Goal: Information Seeking & Learning: Learn about a topic

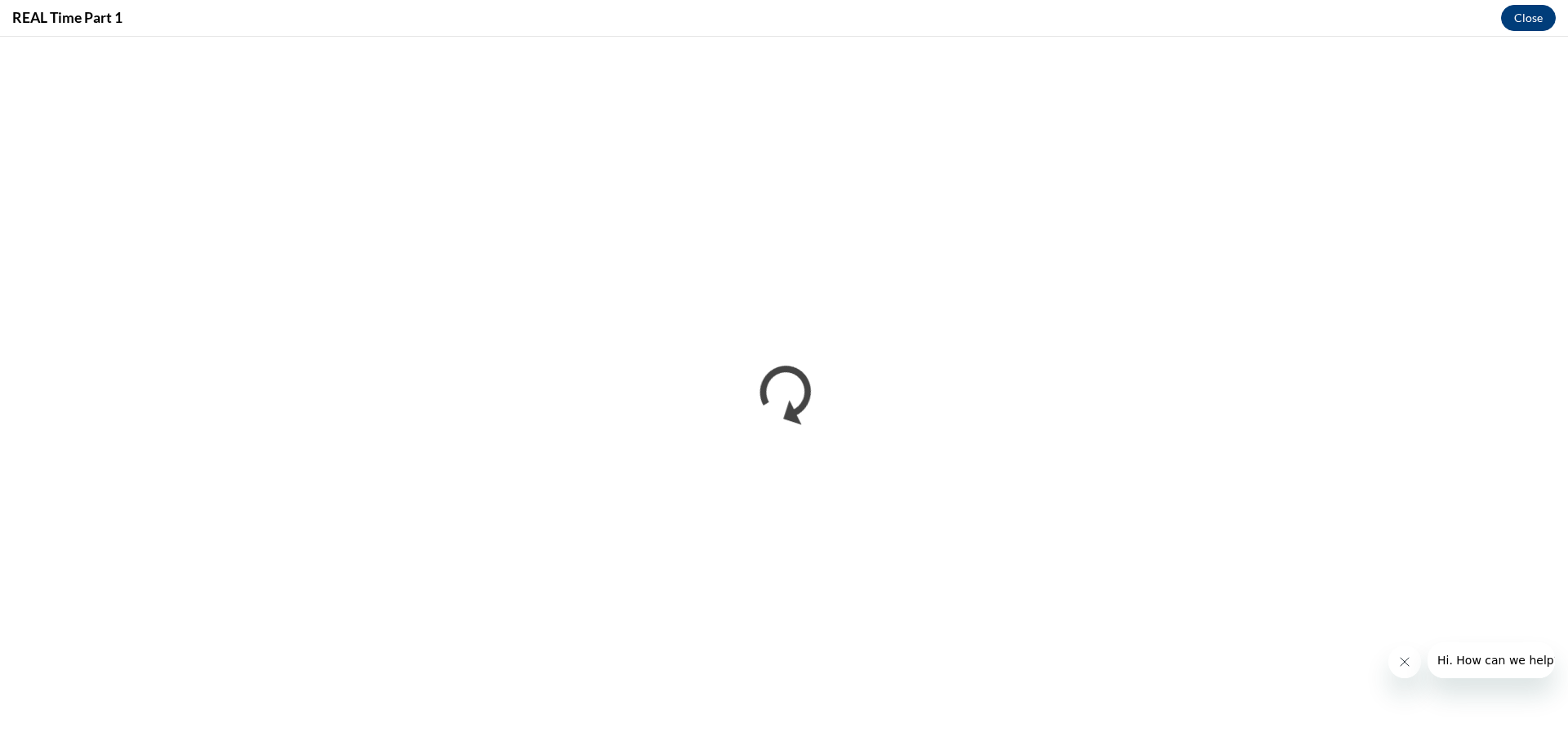
click at [1538, 25] on button "Close" at bounding box center [1528, 17] width 54 height 26
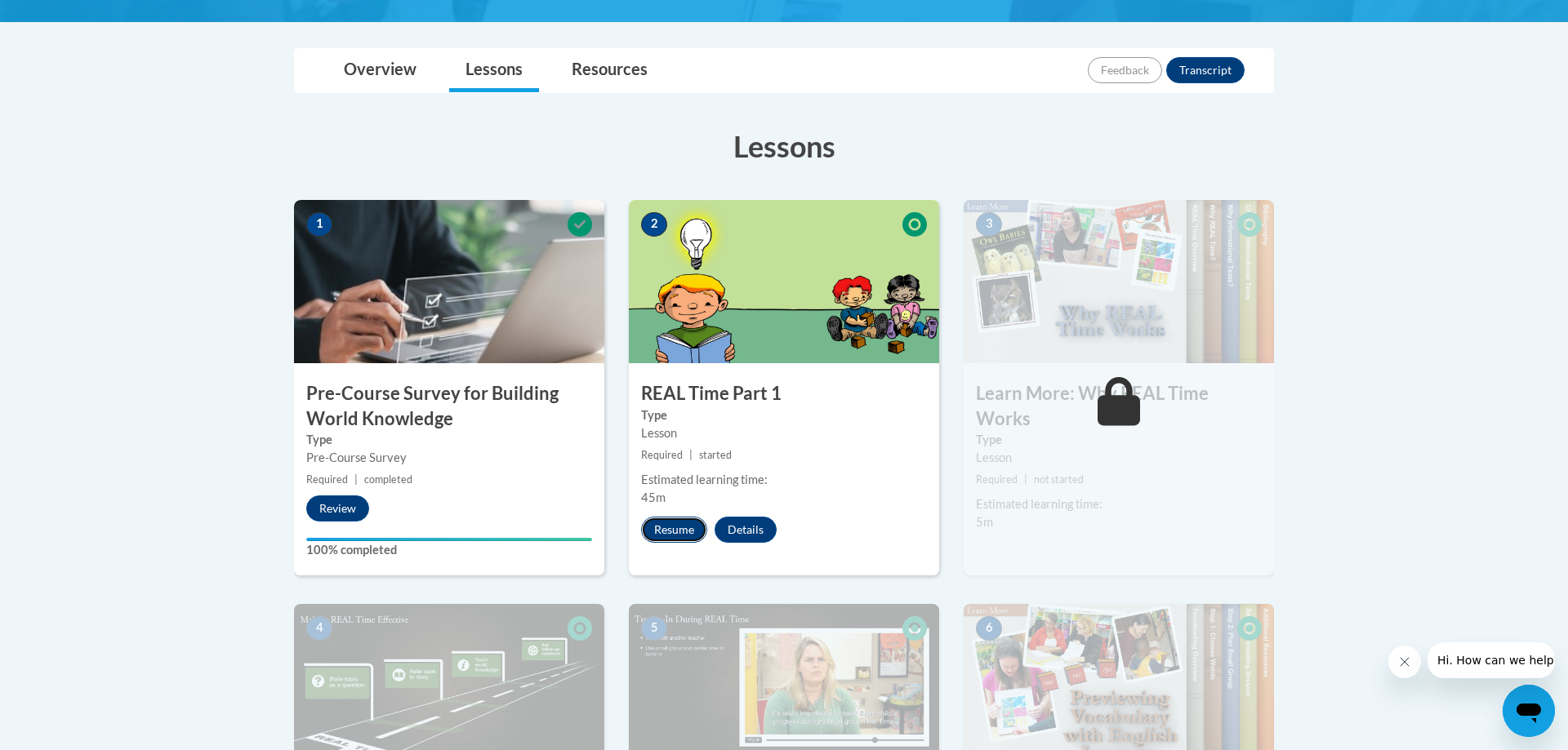
click at [680, 532] on button "Resume" at bounding box center [674, 530] width 66 height 26
